Goal: Information Seeking & Learning: Learn about a topic

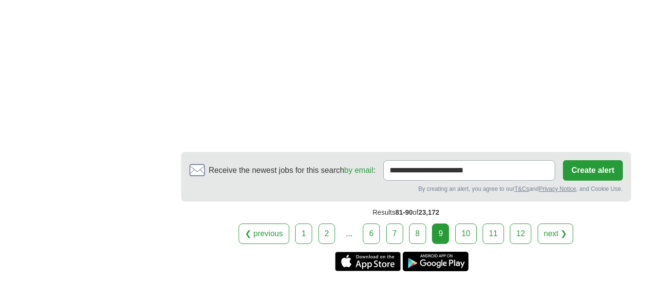
scroll to position [1900, 0]
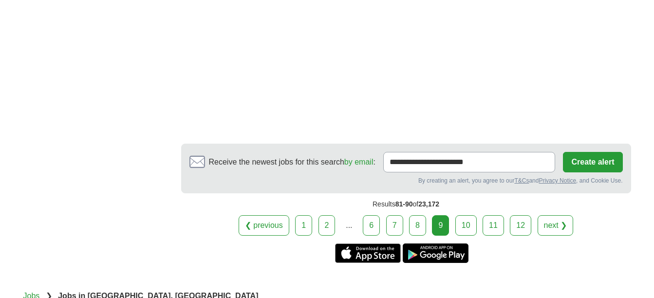
click at [464, 236] on link "10" at bounding box center [465, 225] width 21 height 20
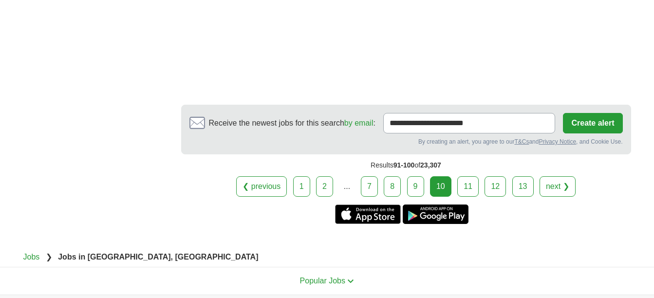
scroll to position [1986, 0]
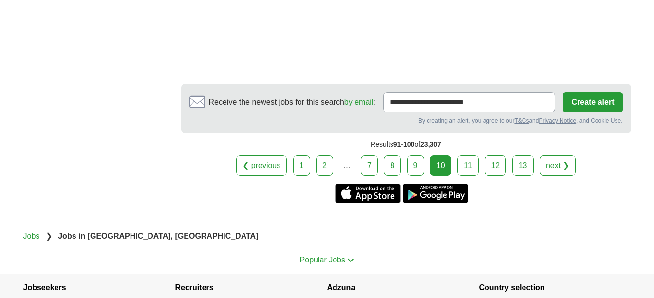
click at [465, 163] on link "11" at bounding box center [467, 165] width 21 height 20
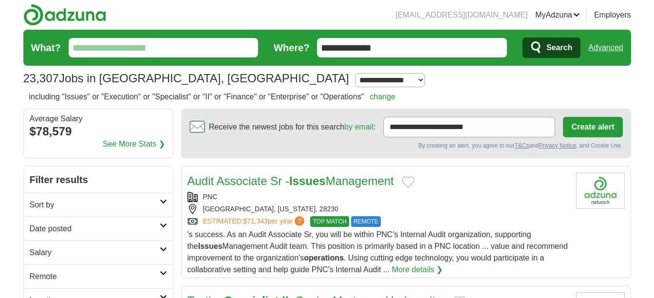
click at [352, 183] on link "Audit Associate Sr - Issues Management" at bounding box center [290, 180] width 206 height 13
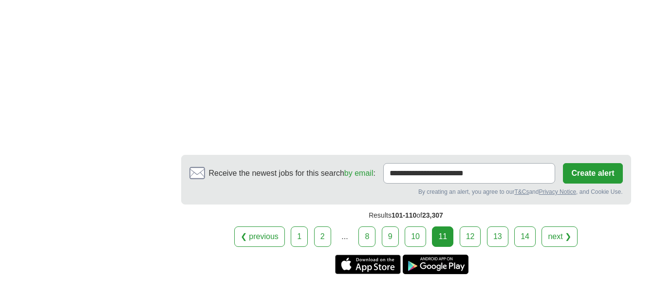
scroll to position [1934, 0]
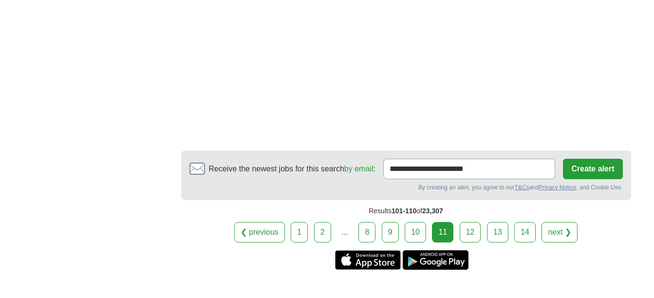
click at [463, 228] on link "12" at bounding box center [470, 232] width 21 height 20
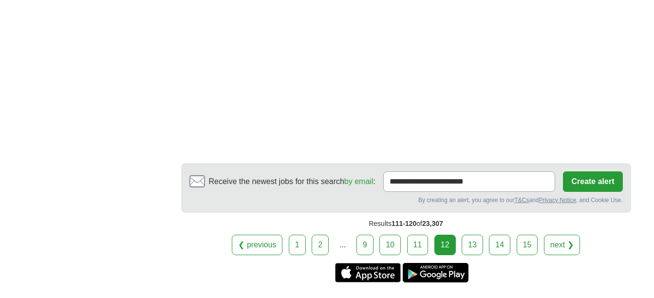
scroll to position [1779, 0]
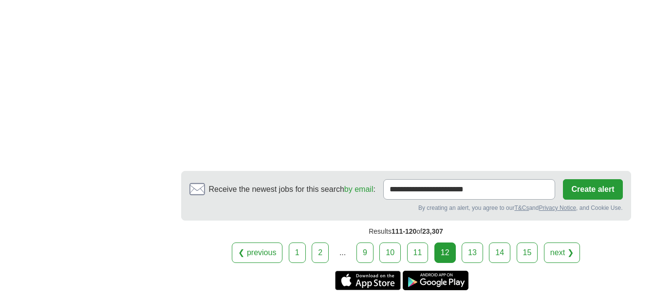
click at [476, 257] on link "13" at bounding box center [472, 252] width 21 height 20
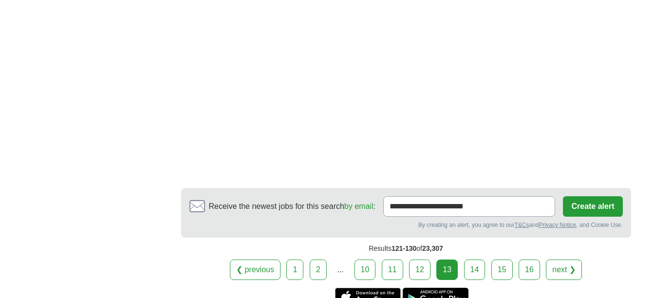
scroll to position [2002, 0]
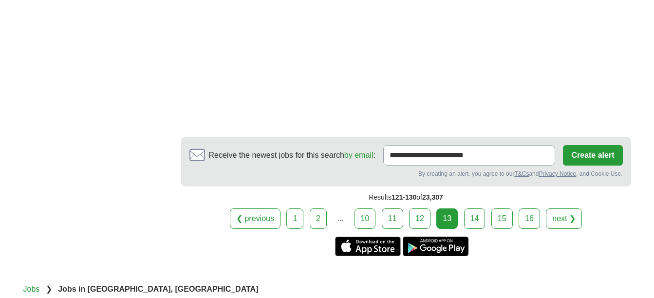
click at [476, 217] on link "14" at bounding box center [474, 218] width 21 height 20
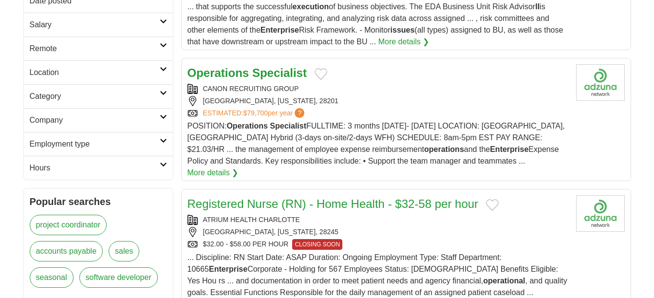
scroll to position [231, 0]
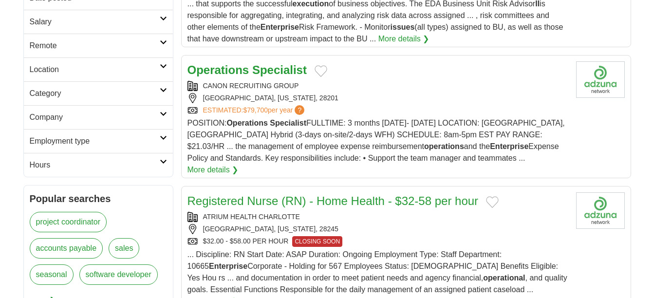
click at [257, 69] on strong "Specialist" at bounding box center [279, 69] width 55 height 13
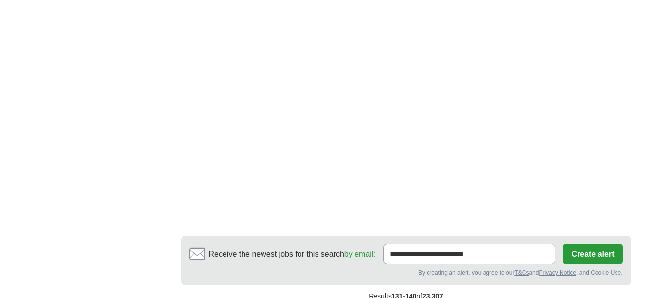
scroll to position [1724, 0]
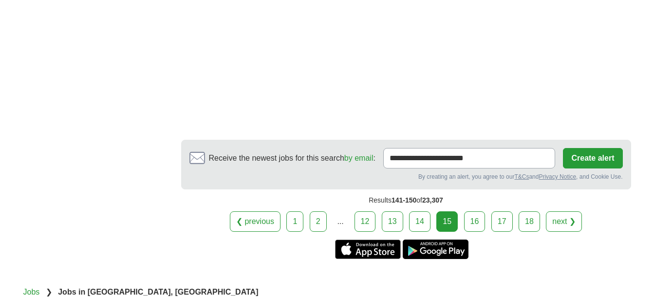
scroll to position [1834, 0]
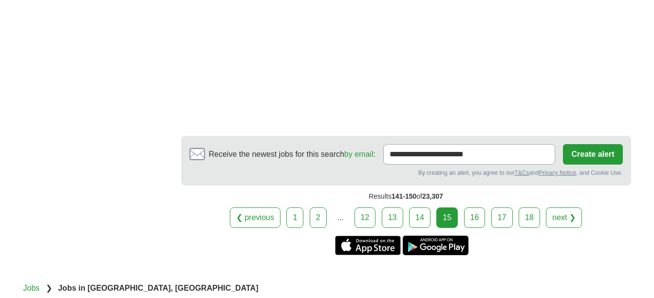
click at [481, 215] on link "16" at bounding box center [474, 217] width 21 height 20
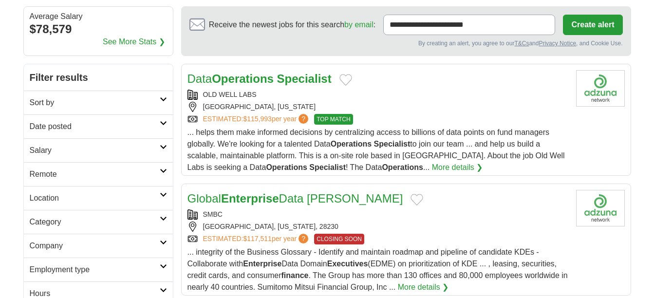
scroll to position [99, 0]
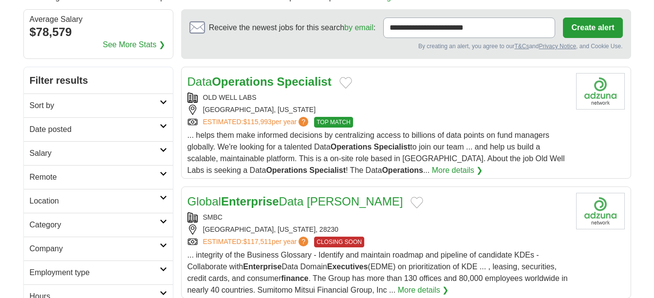
click at [293, 80] on strong "Specialist" at bounding box center [304, 81] width 55 height 13
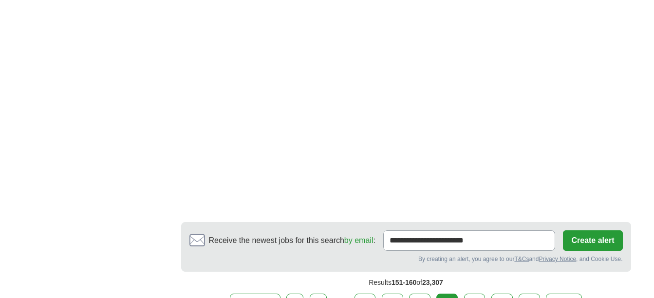
scroll to position [1650, 0]
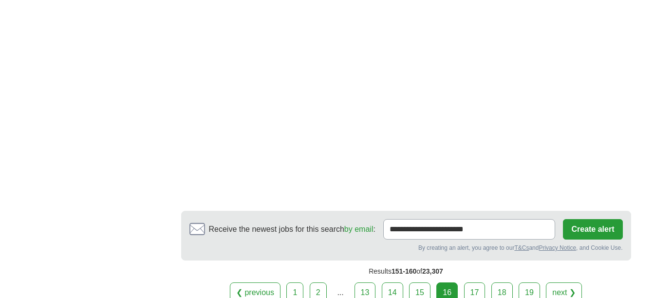
click at [465, 292] on link "17" at bounding box center [474, 292] width 21 height 20
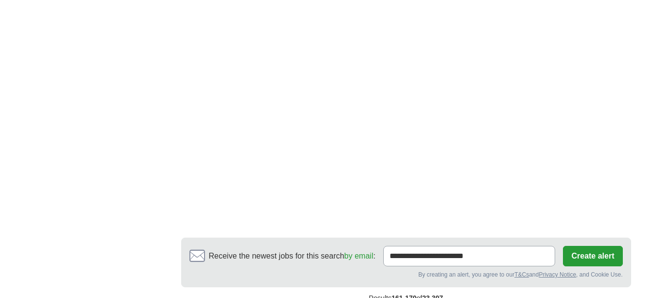
scroll to position [1777, 0]
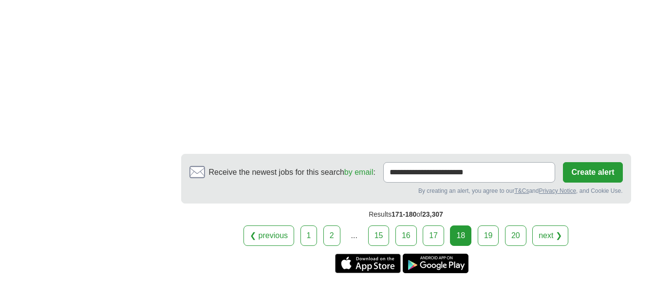
scroll to position [1814, 0]
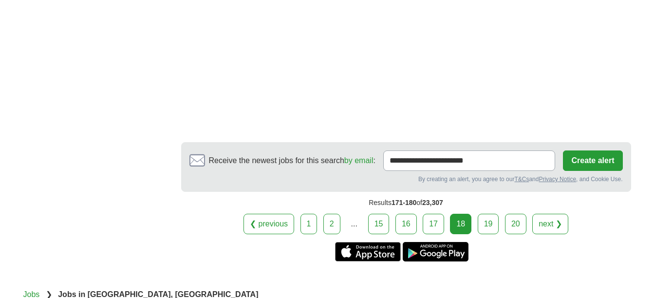
click at [485, 214] on link "19" at bounding box center [488, 224] width 21 height 20
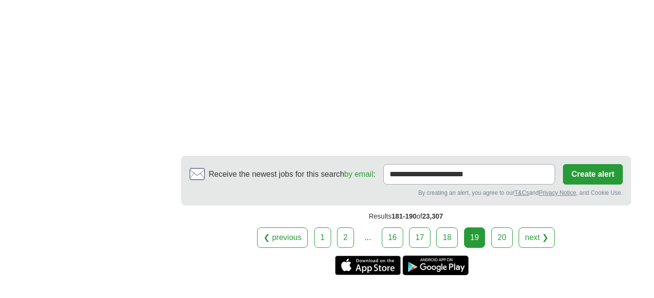
scroll to position [1708, 0]
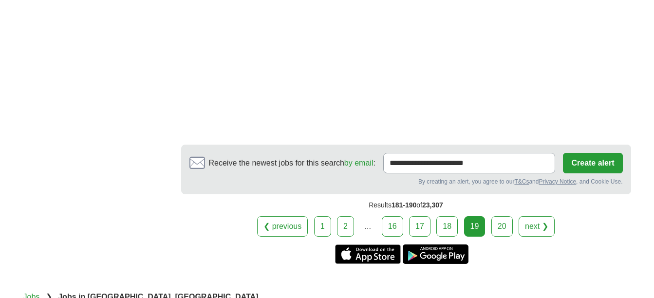
click at [504, 216] on link "20" at bounding box center [501, 226] width 21 height 20
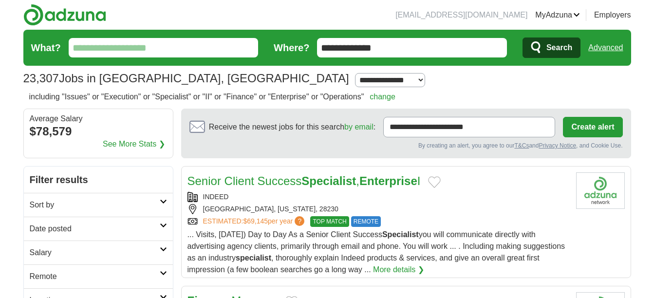
click at [186, 54] on input "What?" at bounding box center [164, 47] width 190 height 19
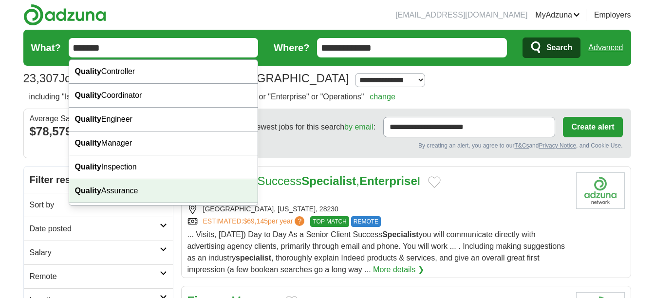
type input "*******"
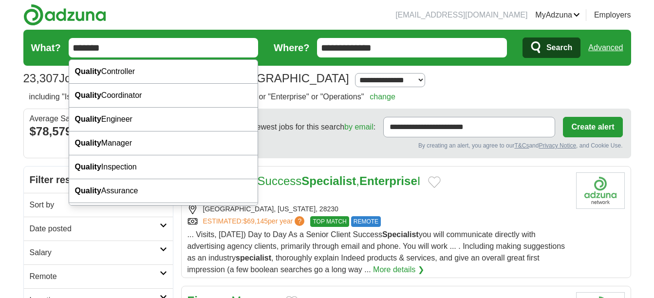
drag, startPoint x: 126, startPoint y: 185, endPoint x: 111, endPoint y: 49, distance: 136.6
click at [111, 49] on input "*******" at bounding box center [164, 47] width 190 height 19
click at [563, 44] on span "Search" at bounding box center [559, 47] width 26 height 19
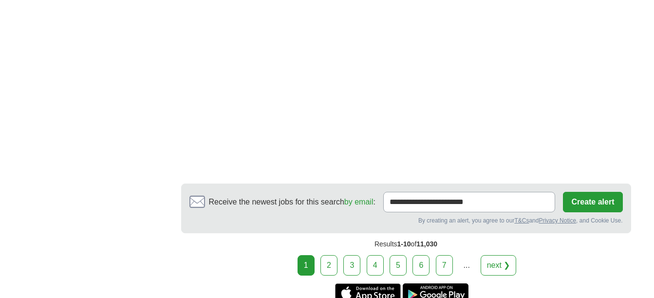
scroll to position [1758, 0]
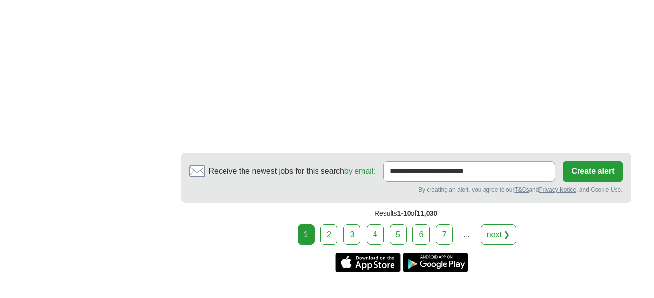
click at [334, 224] on link "2" at bounding box center [328, 234] width 17 height 20
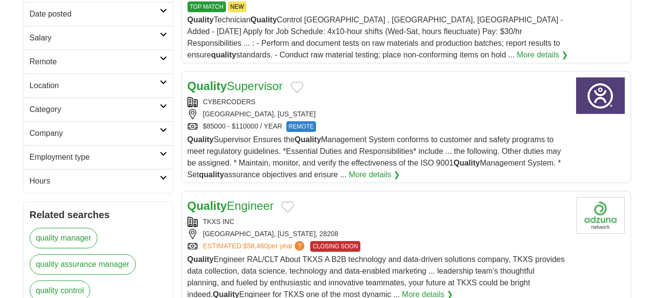
scroll to position [194, 0]
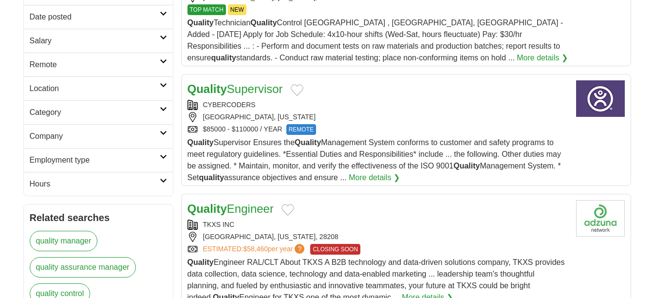
click at [243, 87] on link "Quality Supervisor" at bounding box center [234, 88] width 95 height 13
